Goal: Transaction & Acquisition: Book appointment/travel/reservation

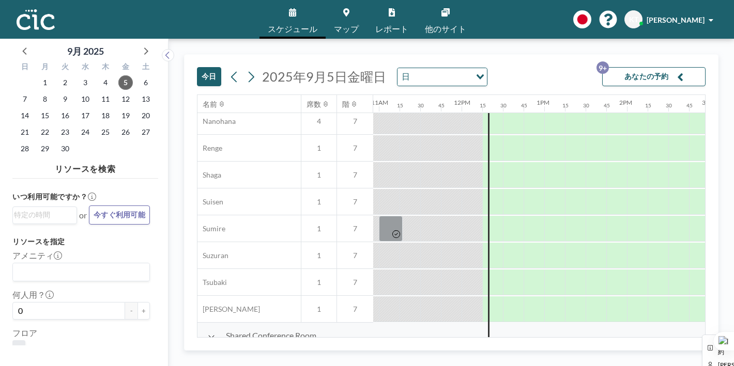
scroll to position [542, 903]
drag, startPoint x: 485, startPoint y: 330, endPoint x: 531, endPoint y: 325, distance: 46.3
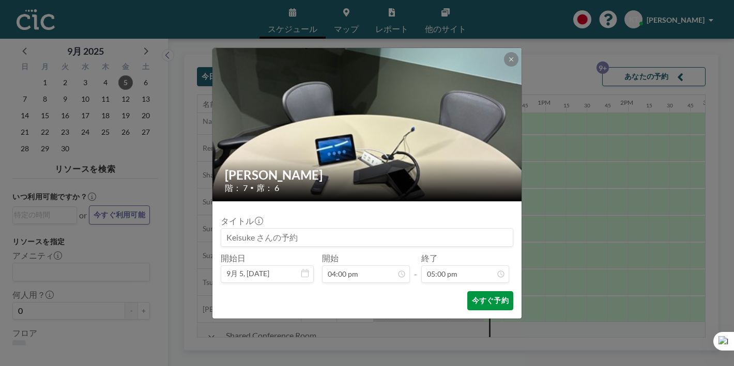
click at [467, 291] on button "今すぐ予約" at bounding box center [490, 300] width 46 height 19
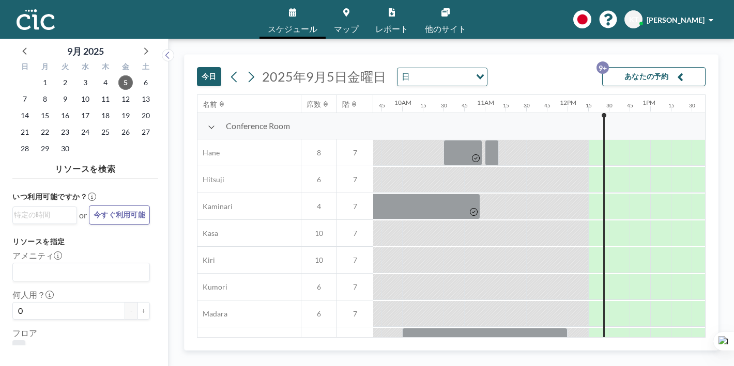
scroll to position [0, 806]
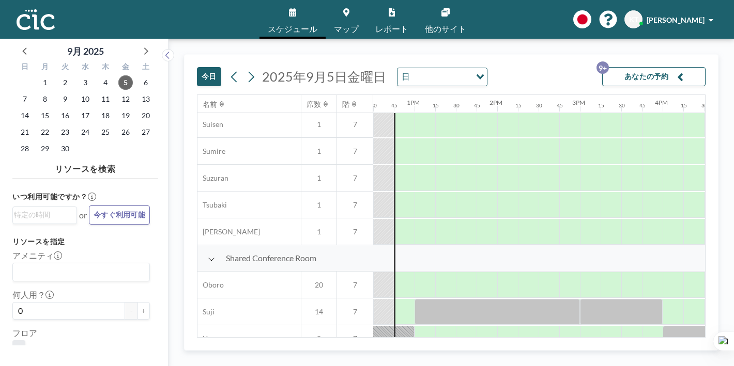
scroll to position [748, 1034]
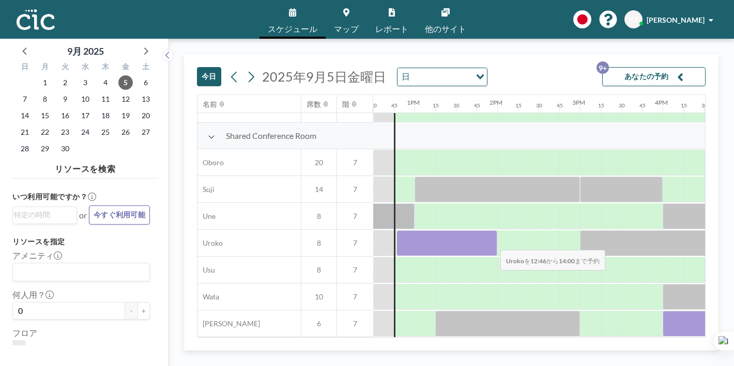
drag, startPoint x: 407, startPoint y: 239, endPoint x: 492, endPoint y: 243, distance: 84.9
click at [492, 243] on div at bounding box center [446, 243] width 101 height 26
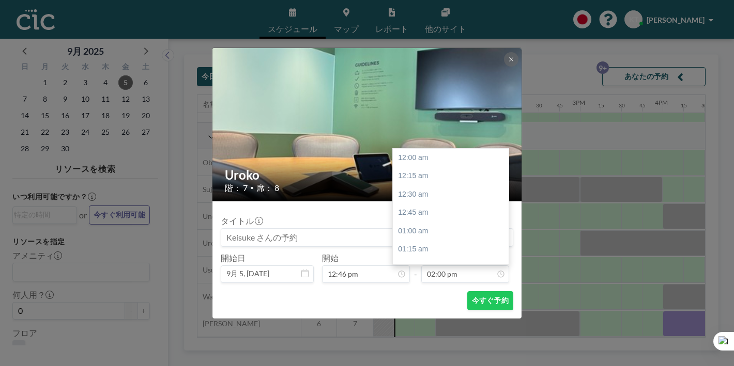
scroll to position [1030, 0]
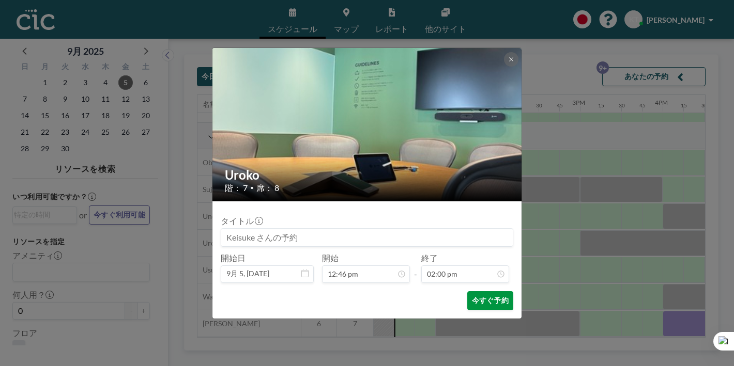
click at [487, 296] on button "今すぐ予約" at bounding box center [490, 300] width 46 height 19
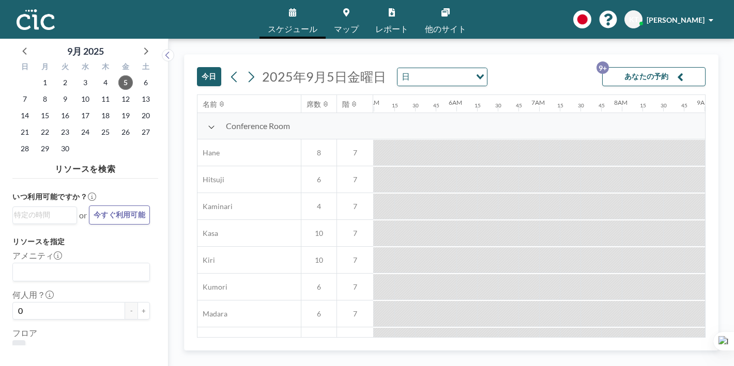
scroll to position [0, 517]
